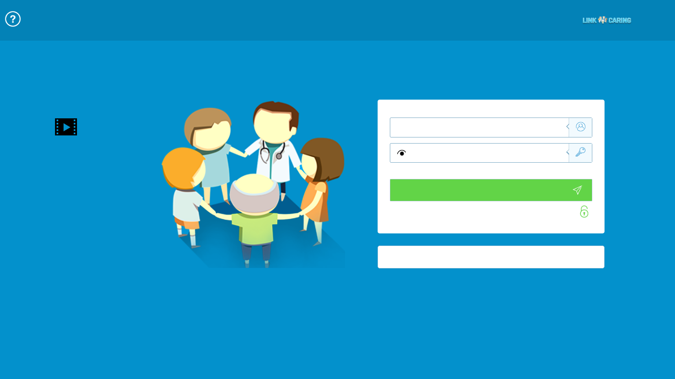
type input "התחבר עכשיו"
type input "עדיין לא? [PERSON_NAME] חשבון!"
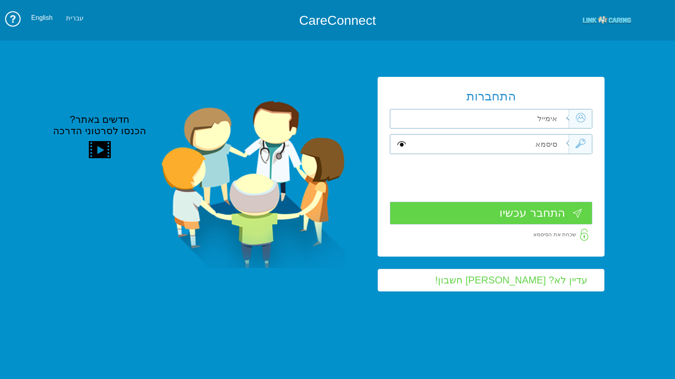
click at [477, 120] on input "text" at bounding box center [489, 119] width 160 height 19
type input "[PERSON_NAME][EMAIL_ADDRESS][DOMAIN_NAME]"
type input "S"
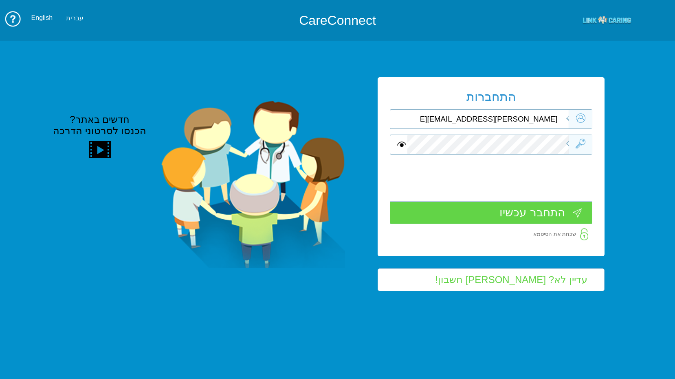
click at [531, 217] on input "התחבר עכשיו" at bounding box center [491, 213] width 202 height 23
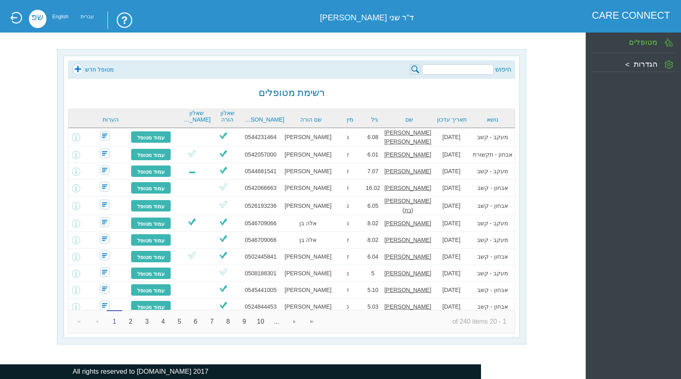
click at [79, 69] on link "מטופל חדש" at bounding box center [93, 70] width 42 height 12
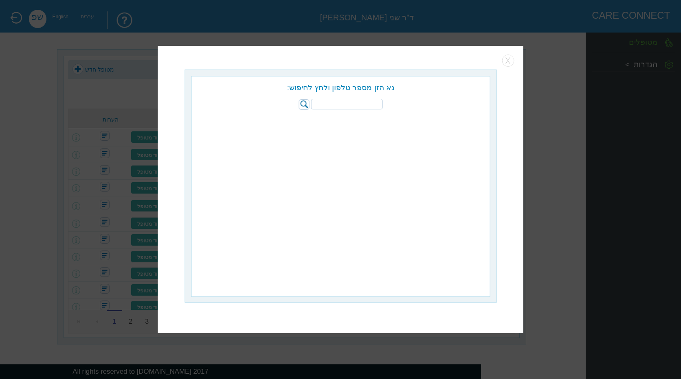
paste input "053-6245562"
type input "053-6245562"
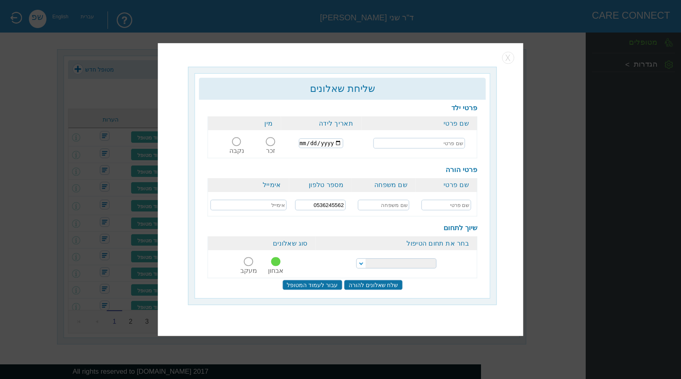
click at [425, 144] on input "text" at bounding box center [418, 143] width 91 height 11
paste input "סרגיי שירוקוב"
type input "סרגיי שירוקוב"
click at [272, 142] on span at bounding box center [270, 141] width 9 height 9
click at [272, 147] on input "זכר" at bounding box center [270, 147] width 15 height 0
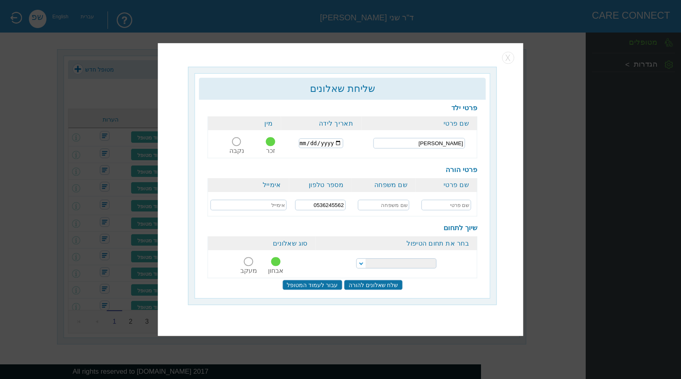
click at [452, 203] on input "text" at bounding box center [446, 205] width 50 height 11
type input "t"
type input "אגליה"
type input "שירוקוב"
click at [380, 266] on select "הפרעות קשב וריכוז נוירולוגיה של הילד והתפתחות הילד התפתחות הילד התפתחות ותקשורת" at bounding box center [396, 264] width 80 height 10
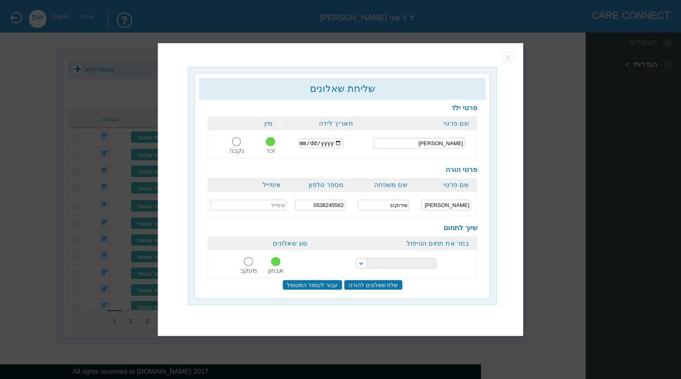
select select "2"
click at [356, 259] on select "הפרעות קשב וריכוז נוירולוגיה של הילד והתפתחות הילד התפתחות הילד התפתחות ותקשורת" at bounding box center [396, 264] width 80 height 10
click at [262, 207] on input "text" at bounding box center [248, 205] width 76 height 11
paste input "mailto:aglaiabox@gmail.com"
drag, startPoint x: 232, startPoint y: 207, endPoint x: 150, endPoint y: 206, distance: 82.3
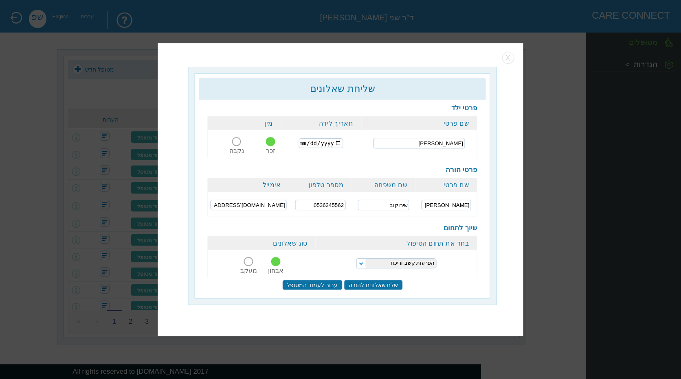
click at [154, 7] on body "??????? CARE CONNECT ד"ר שני פרנק שפ English עברית חיפוש מטופל חדש רשימת מטופלי…" at bounding box center [340, 3] width 681 height 7
type input "aglaiabox@gmail.com"
click at [303, 145] on input "date" at bounding box center [321, 143] width 44 height 10
type input "2016-03-21"
click at [335, 144] on input "2016-03-21" at bounding box center [321, 143] width 44 height 10
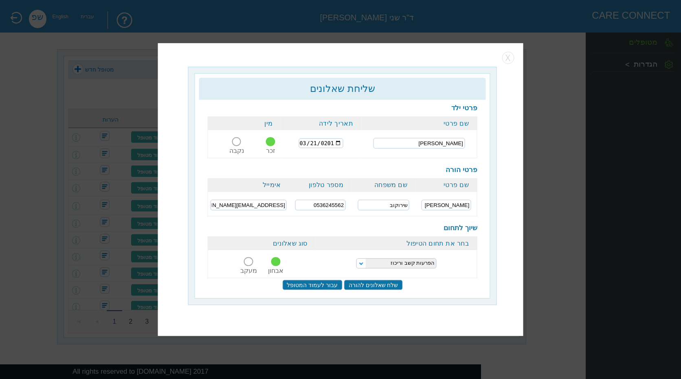
click at [447, 291] on div "פרטי ילד שם פרטי תאריך לידה מין סרגיי שירוקוב 2016-03-21 זכר נקבה אגליה" at bounding box center [342, 197] width 287 height 195
click at [379, 283] on input "שלח שאלונים להורה" at bounding box center [373, 286] width 59 height 10
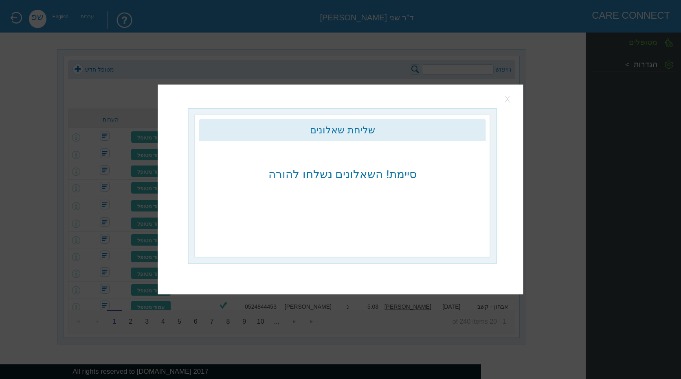
click at [513, 97] on button "button" at bounding box center [508, 99] width 12 height 12
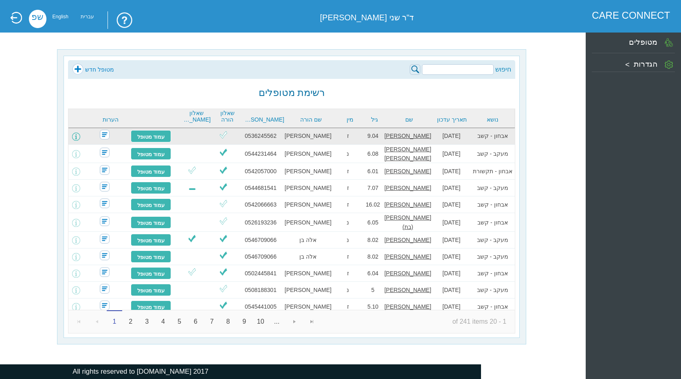
click at [80, 136] on span at bounding box center [76, 137] width 8 height 8
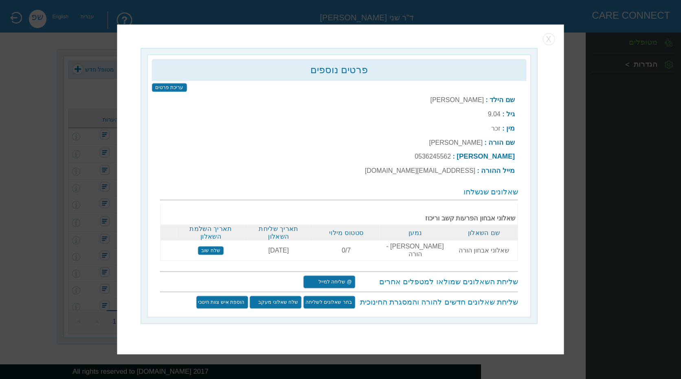
click at [209, 247] on input "שלח שוב" at bounding box center [210, 250] width 26 height 9
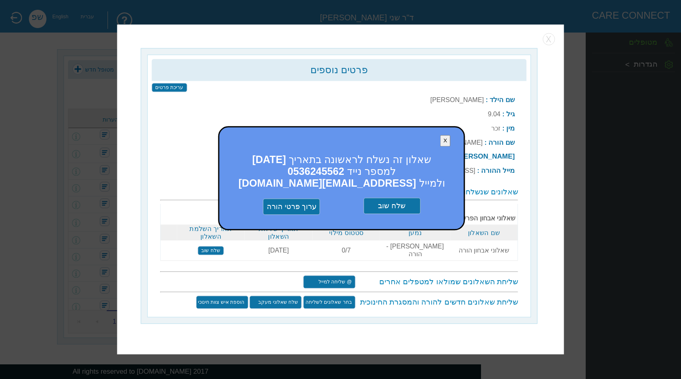
click at [384, 209] on input "שלח שוב" at bounding box center [391, 206] width 57 height 16
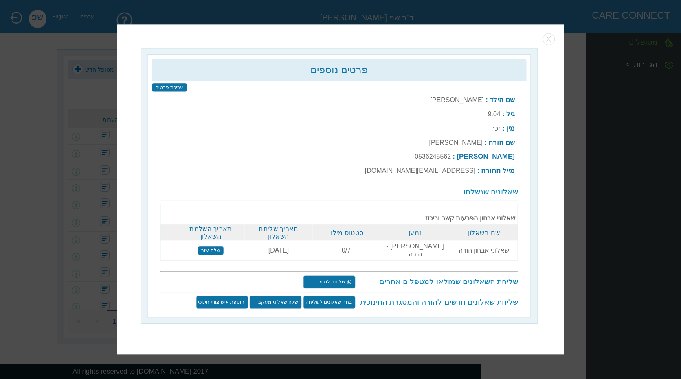
click at [209, 246] on input "שלח שוב" at bounding box center [210, 250] width 26 height 9
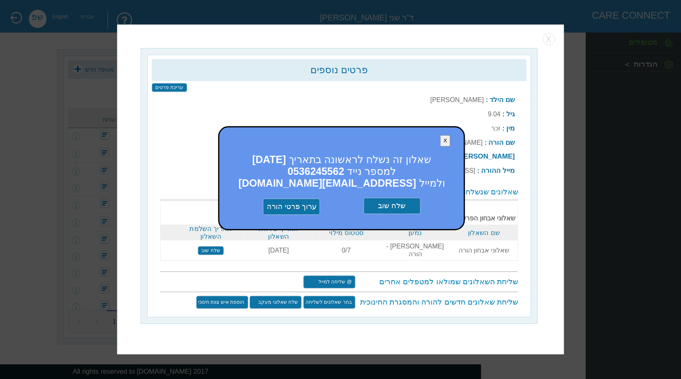
click at [385, 212] on input "שלח שוב" at bounding box center [391, 206] width 57 height 16
click at [393, 210] on input "שלח שוב" at bounding box center [391, 206] width 57 height 16
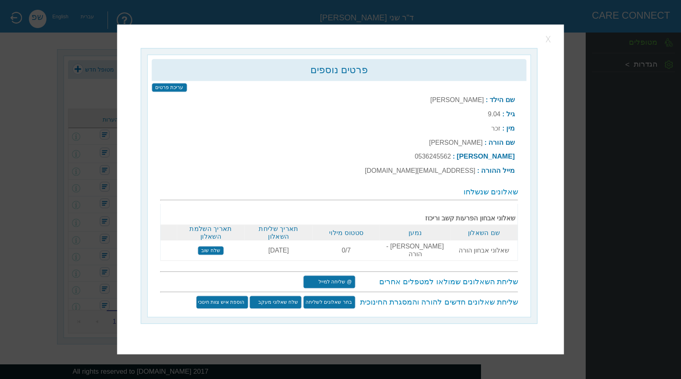
click at [547, 44] on button "button" at bounding box center [549, 39] width 12 height 12
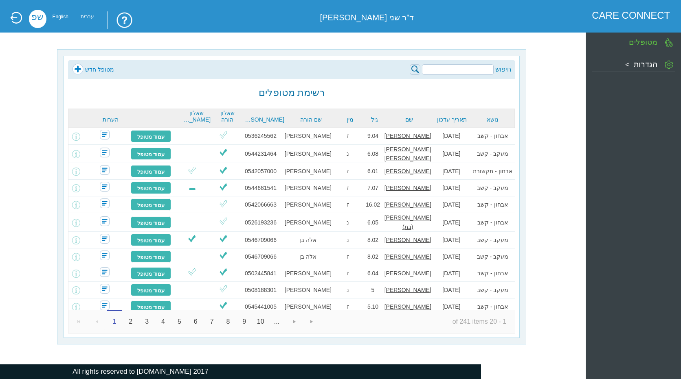
click at [436, 67] on input "search" at bounding box center [458, 69] width 72 height 11
paste input "נועה לי מעיין"
type input "נועה לי מעיין"
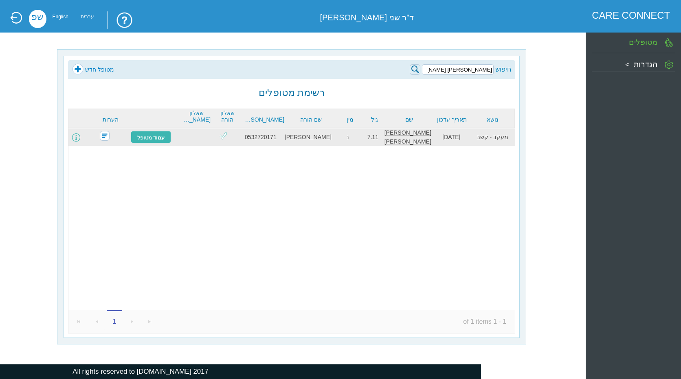
click at [80, 139] on span at bounding box center [76, 138] width 8 height 8
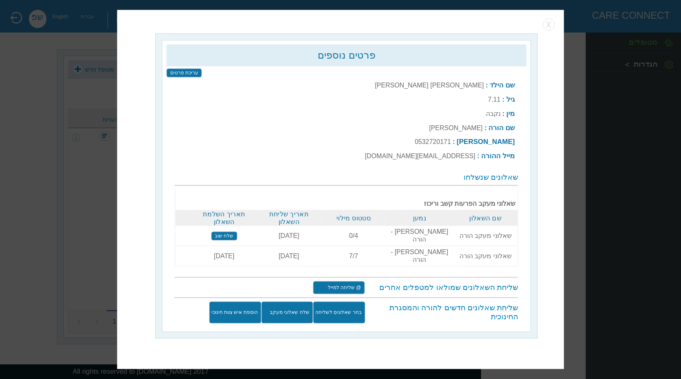
click at [276, 302] on input "שלח שאלוני מעקב" at bounding box center [287, 313] width 52 height 22
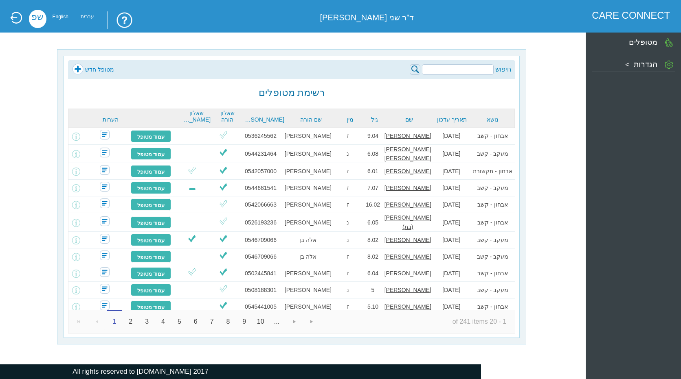
click at [451, 70] on input "search" at bounding box center [458, 69] width 72 height 11
paste input "נועה לי מעיין"
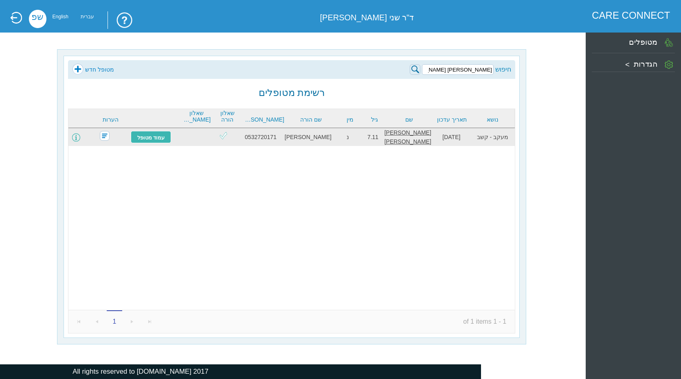
click at [80, 137] on span at bounding box center [76, 138] width 8 height 8
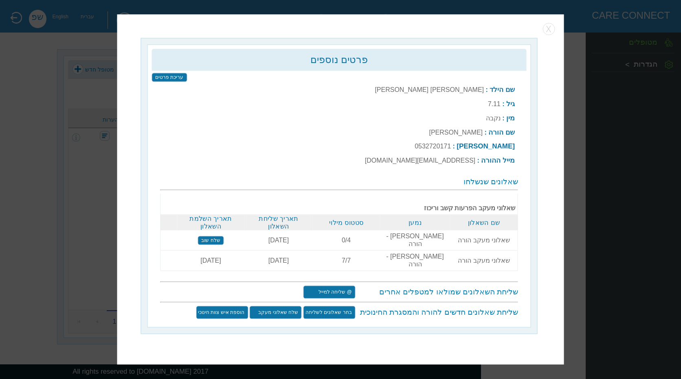
click at [214, 240] on input "שלח שוב" at bounding box center [210, 240] width 26 height 9
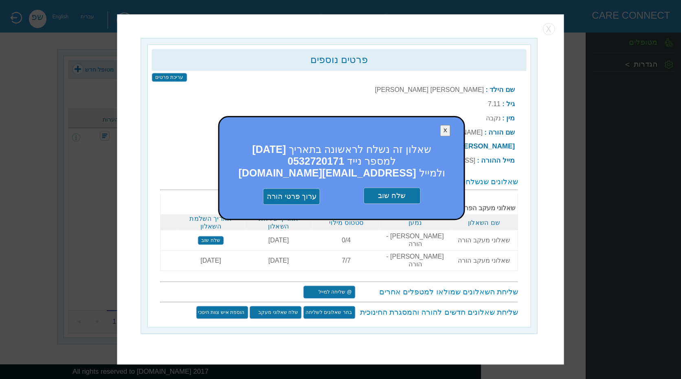
click at [398, 204] on input "שלח שוב" at bounding box center [391, 196] width 57 height 16
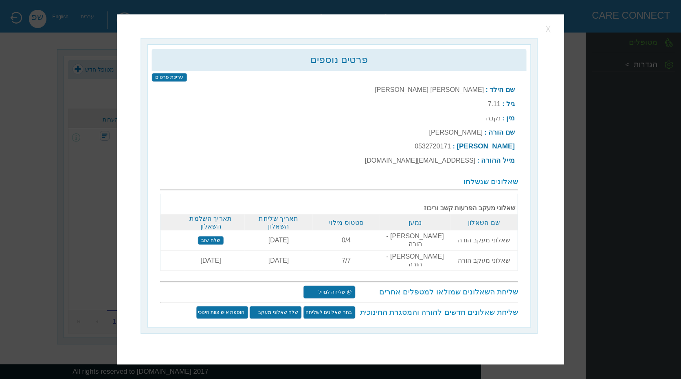
click at [548, 35] on button "button" at bounding box center [549, 29] width 12 height 12
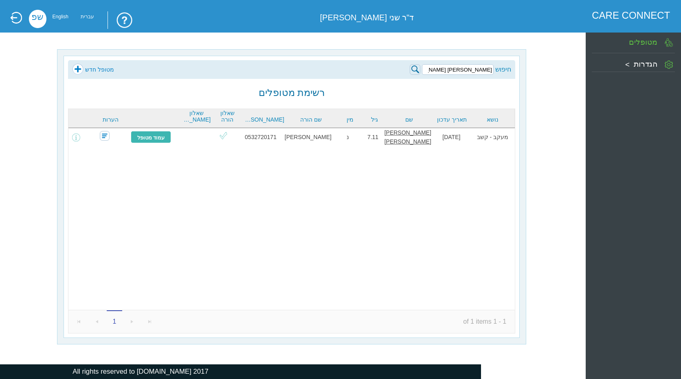
drag, startPoint x: 462, startPoint y: 67, endPoint x: 498, endPoint y: 61, distance: 36.3
click at [498, 61] on div "חיפוש נועה לי מעיין מטופל חדש" at bounding box center [291, 69] width 447 height 19
paste input "יתן מלמוד"
type input "איתן מלמוד"
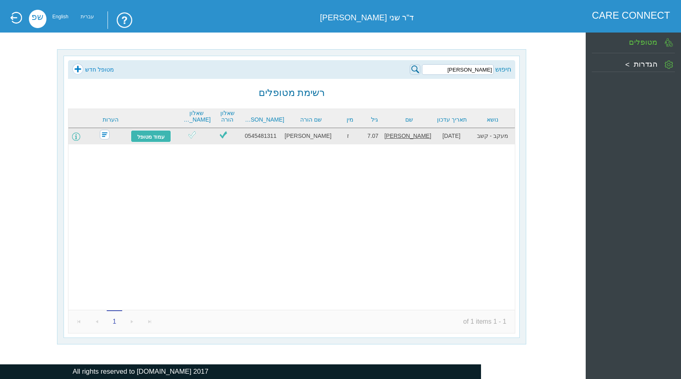
click at [79, 138] on span at bounding box center [76, 137] width 8 height 8
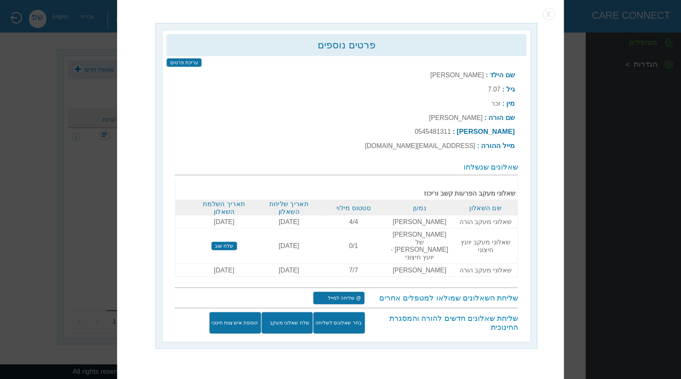
click at [281, 314] on input "שלח שאלוני מעקב" at bounding box center [287, 323] width 52 height 22
